Goal: Find specific page/section: Find specific page/section

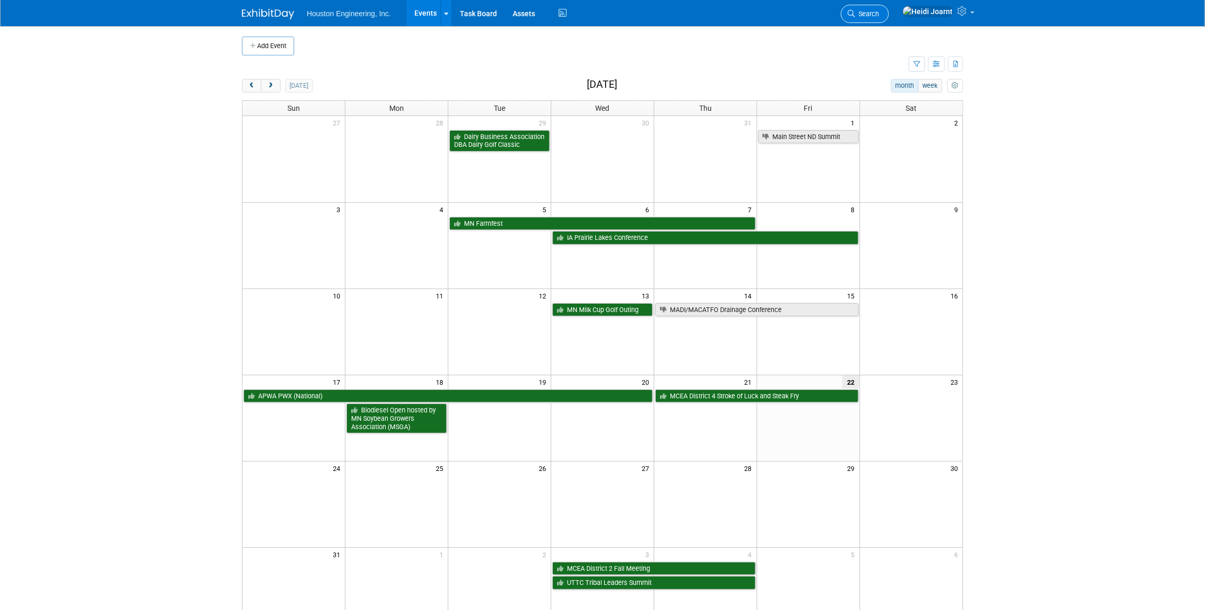
click at [879, 14] on span "Search" at bounding box center [867, 14] width 24 height 8
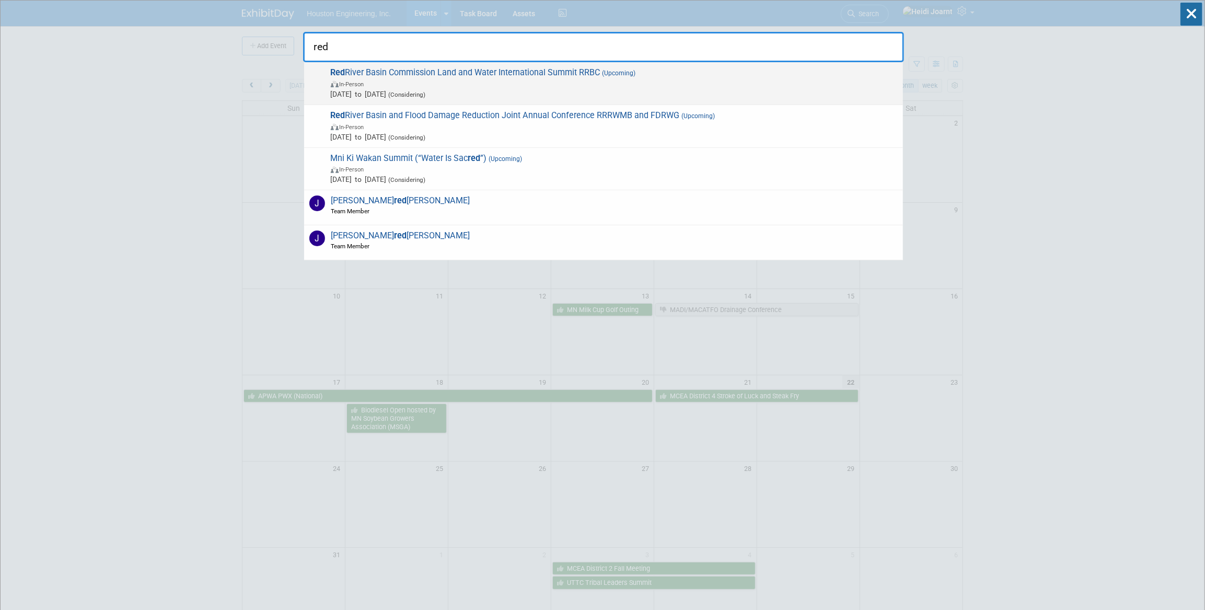
type input "red"
click at [538, 84] on span "In-Person" at bounding box center [614, 83] width 567 height 10
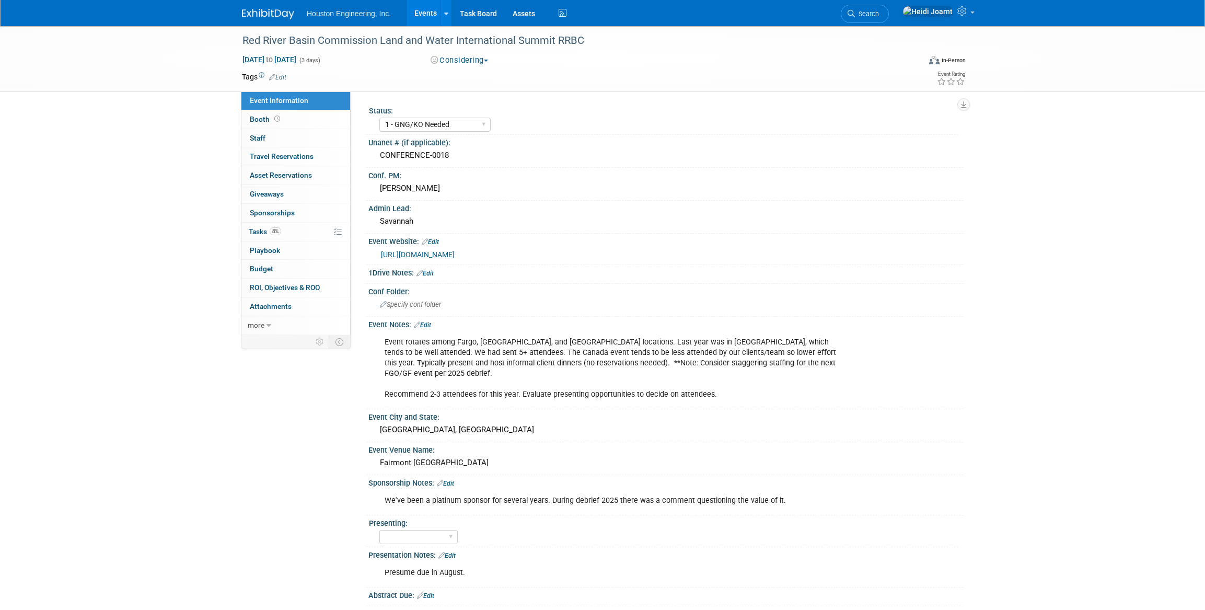
select select "1 - GNG/KO Needed"
select select "Water Resources"
click at [475, 10] on link "Task Board" at bounding box center [478, 13] width 53 height 26
